Goal: Task Accomplishment & Management: Manage account settings

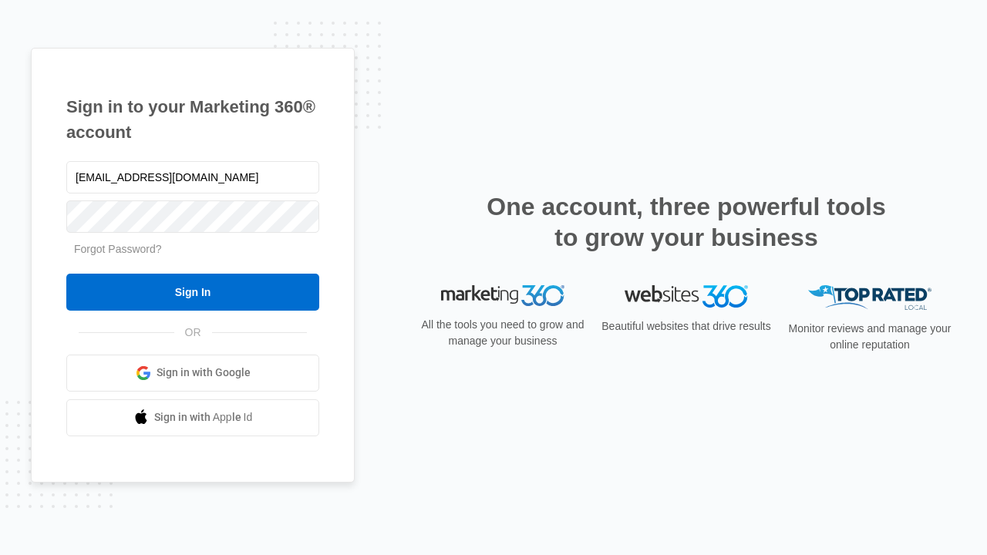
type input "[EMAIL_ADDRESS][DOMAIN_NAME]"
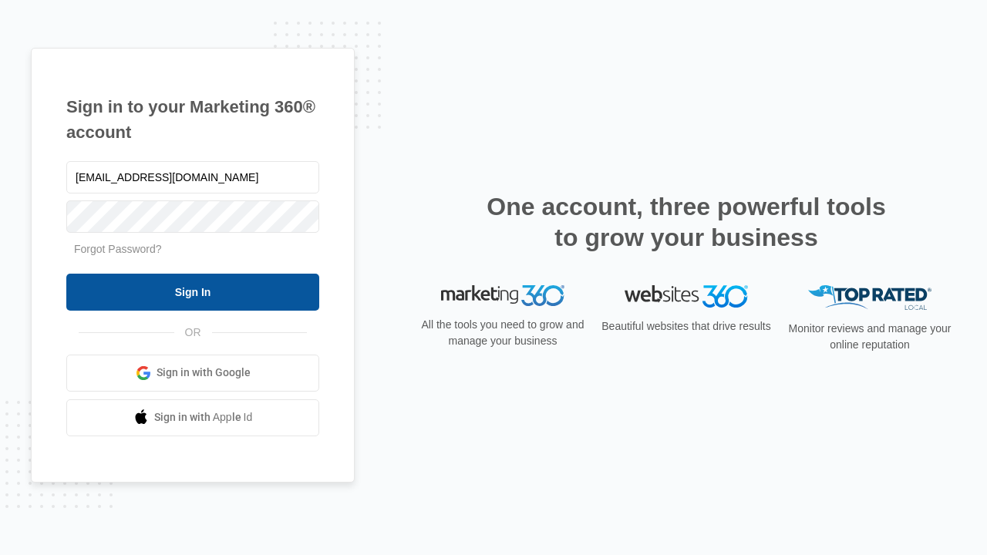
click at [193, 291] on input "Sign In" at bounding box center [192, 292] width 253 height 37
